Goal: Check status: Check status

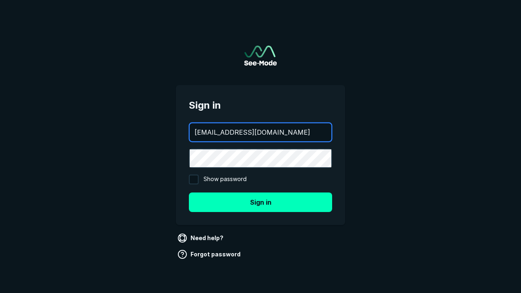
type input "aws+playwright@see-mode.com"
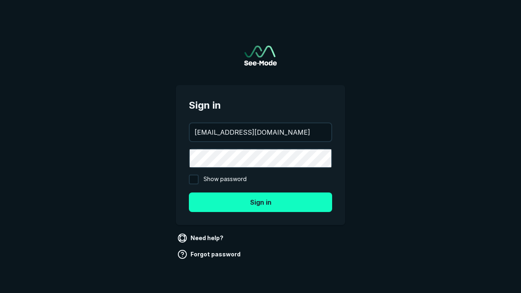
click at [261, 202] on button "Sign in" at bounding box center [260, 203] width 143 height 20
